Goal: Task Accomplishment & Management: Manage account settings

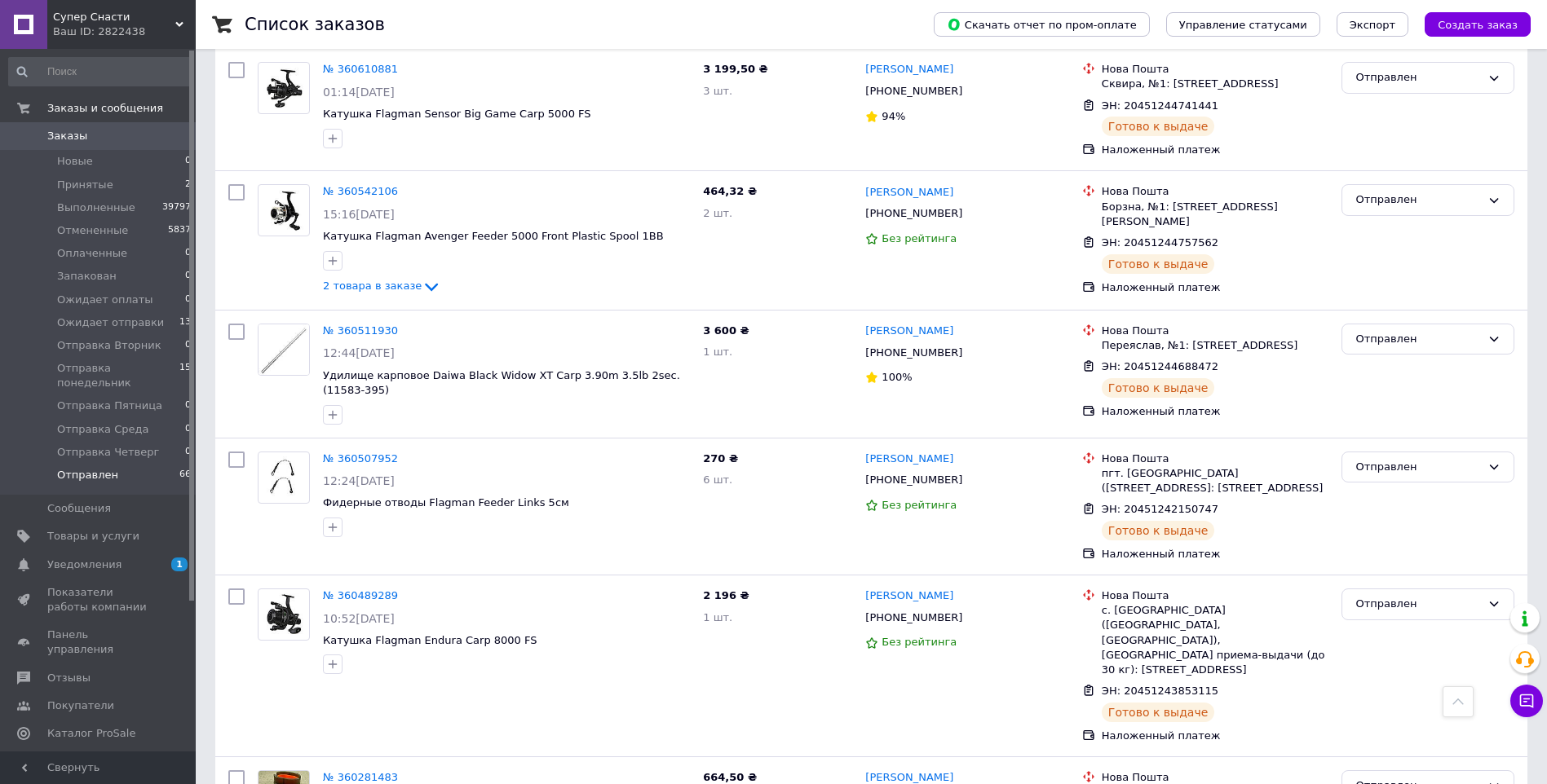
scroll to position [8545, 0]
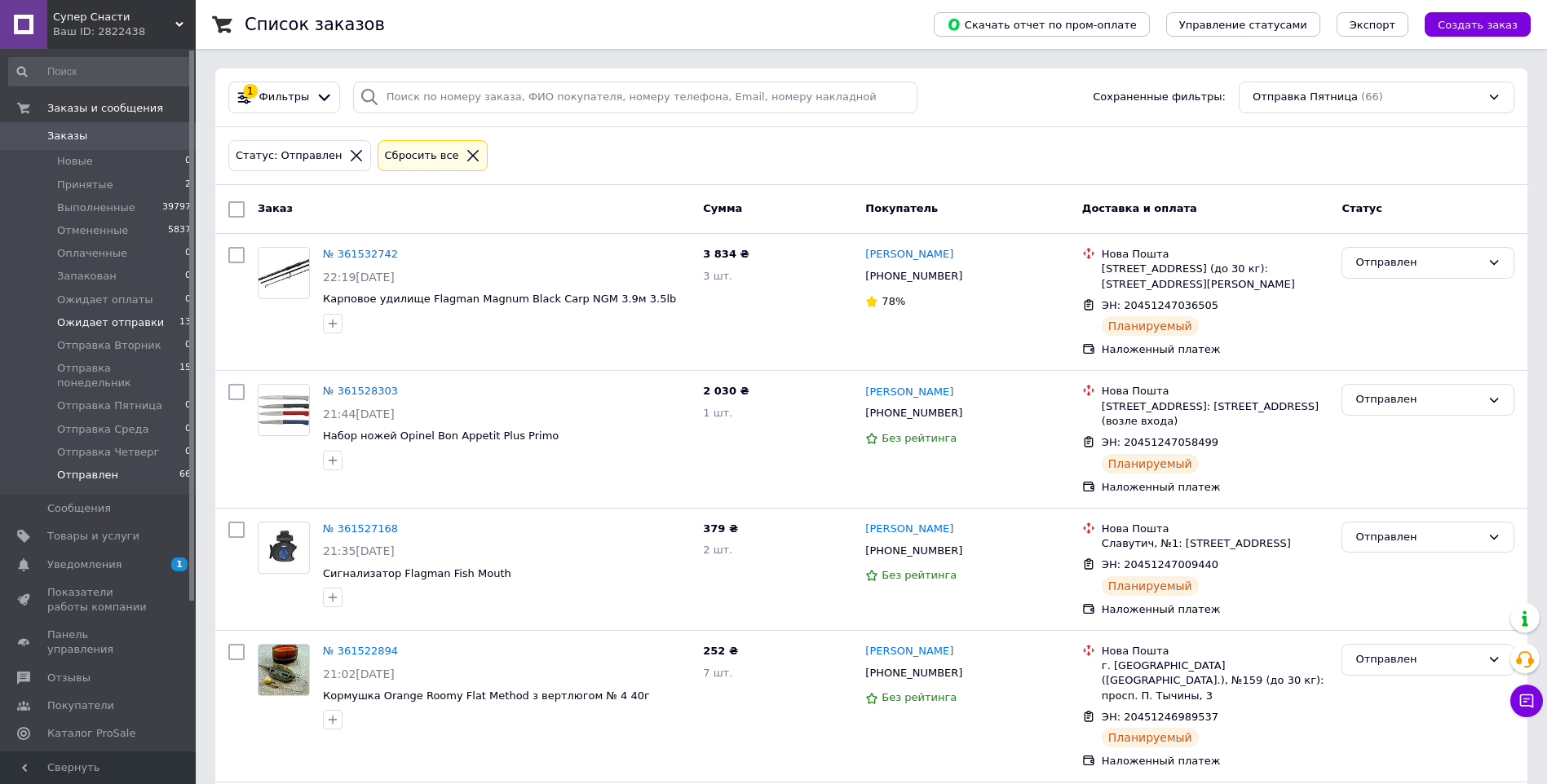
click at [121, 319] on span "Ожидает отправки" at bounding box center [110, 323] width 107 height 15
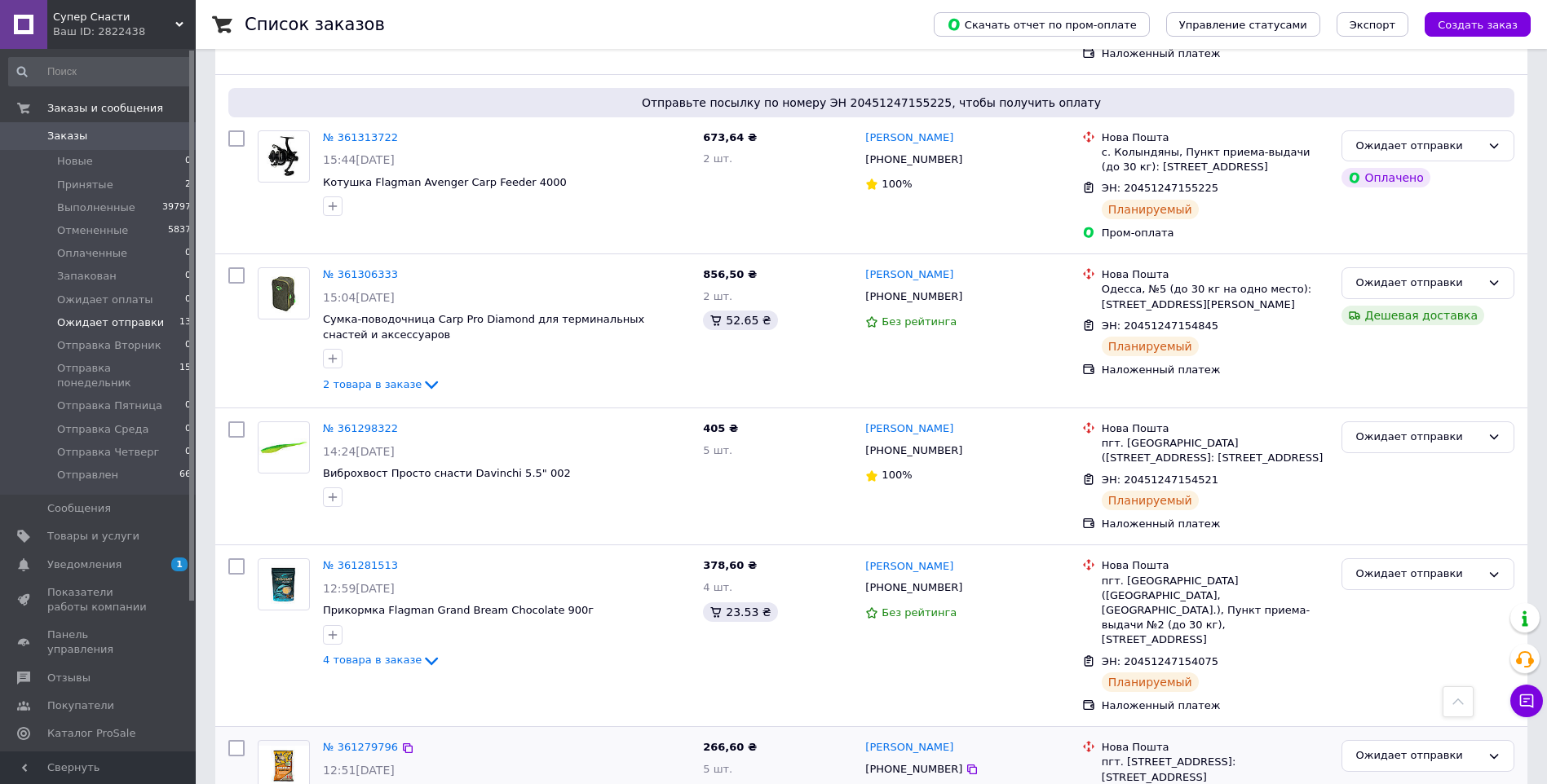
scroll to position [1332, 0]
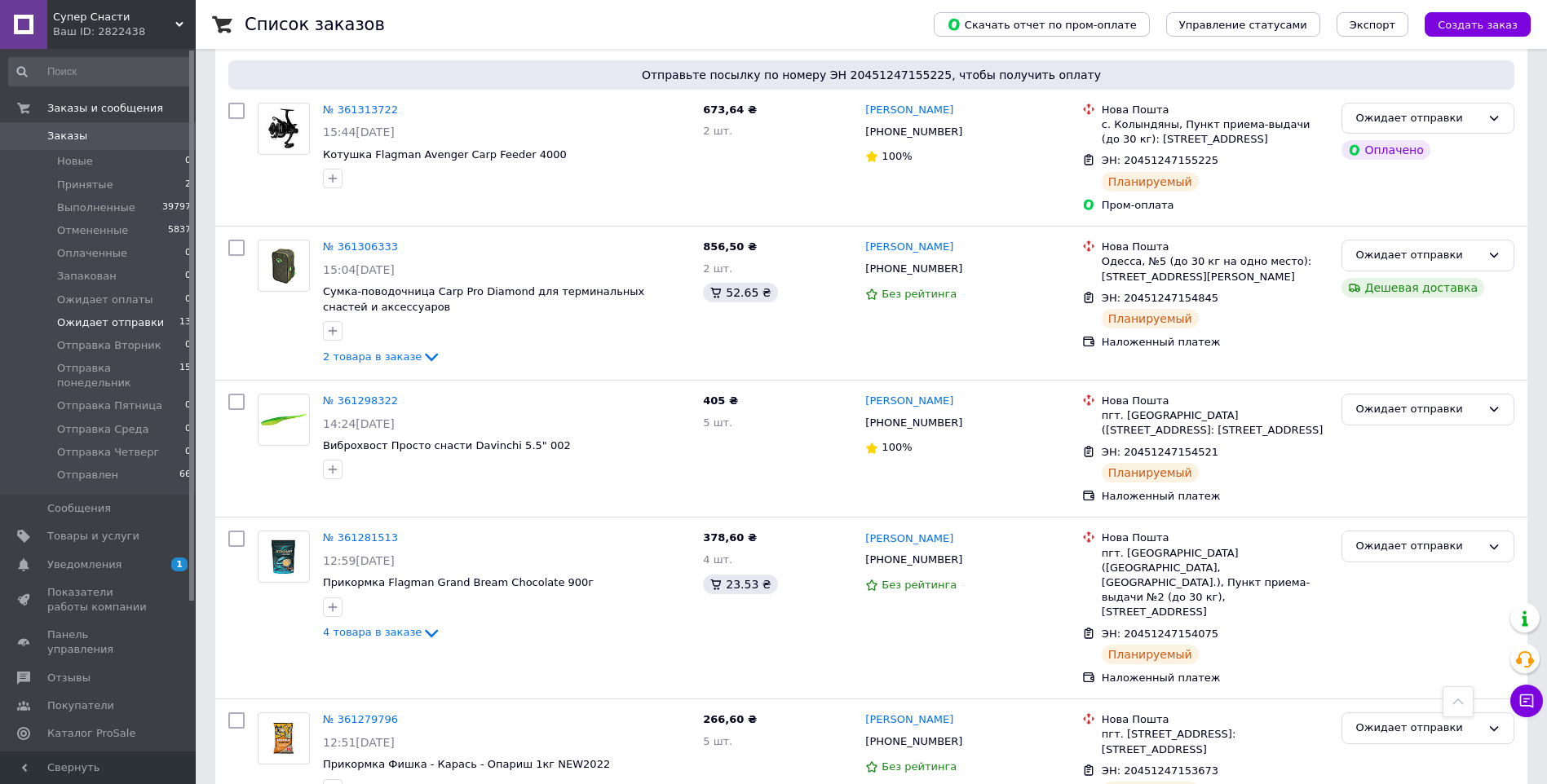
click at [56, 133] on span "Заказы" at bounding box center [67, 135] width 40 height 15
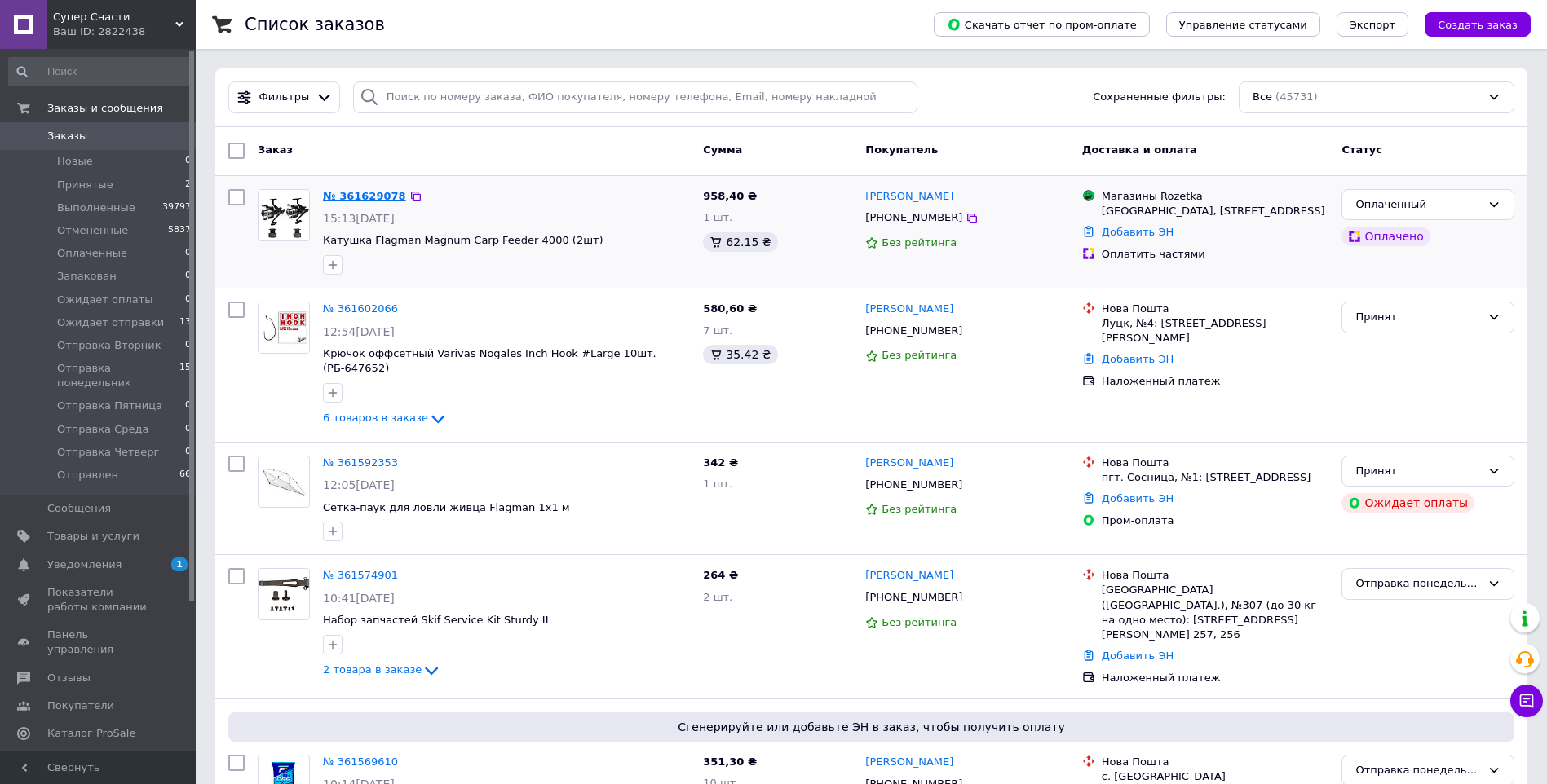
click at [349, 193] on link "№ 361629078" at bounding box center [364, 196] width 83 height 12
